Goal: Task Accomplishment & Management: Manage account settings

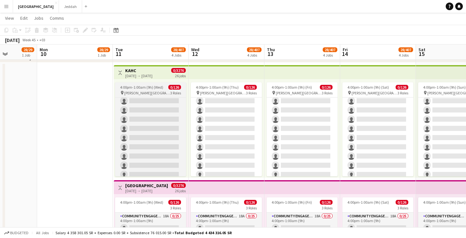
click at [147, 89] on span "4:00pm-1:00am (9h) (Wed)" at bounding box center [141, 87] width 43 height 5
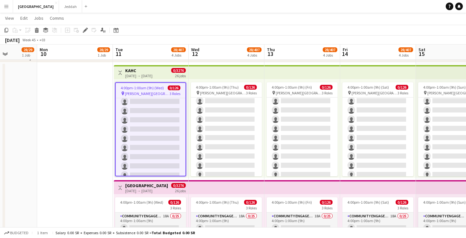
click at [148, 86] on span "4:00pm-1:00am (9h) (Wed)" at bounding box center [142, 87] width 43 height 5
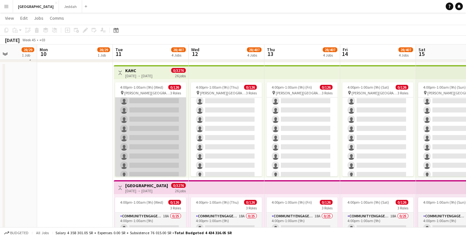
click at [148, 109] on app-card-role "Community Engagement (CE) 19A 0/25 4:00pm-1:00am (9h) single-neutral-actions si…" at bounding box center [150, 197] width 71 height 242
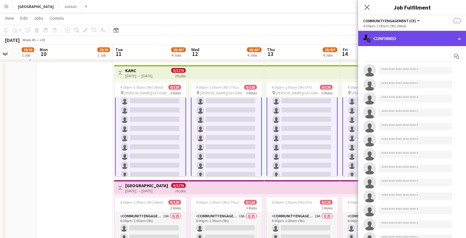
click at [416, 37] on div "single-neutral-actions-check-2 Confirmed" at bounding box center [413, 38] width 108 height 15
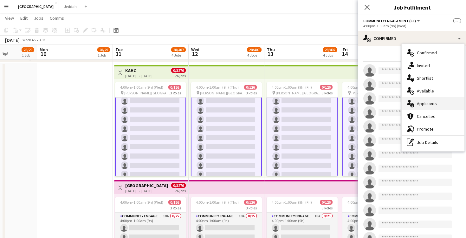
click at [429, 101] on span "Applicants" at bounding box center [427, 104] width 20 height 6
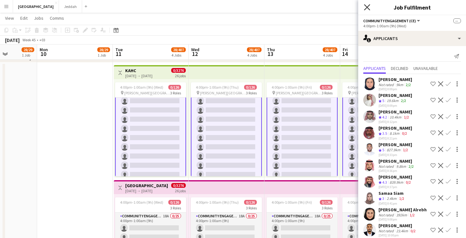
click at [366, 5] on icon "Close pop-in" at bounding box center [367, 7] width 6 height 6
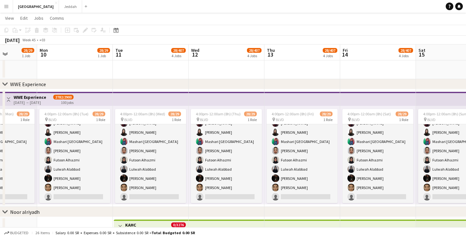
scroll to position [185, 0]
